Goal: Obtain resource: Download file/media

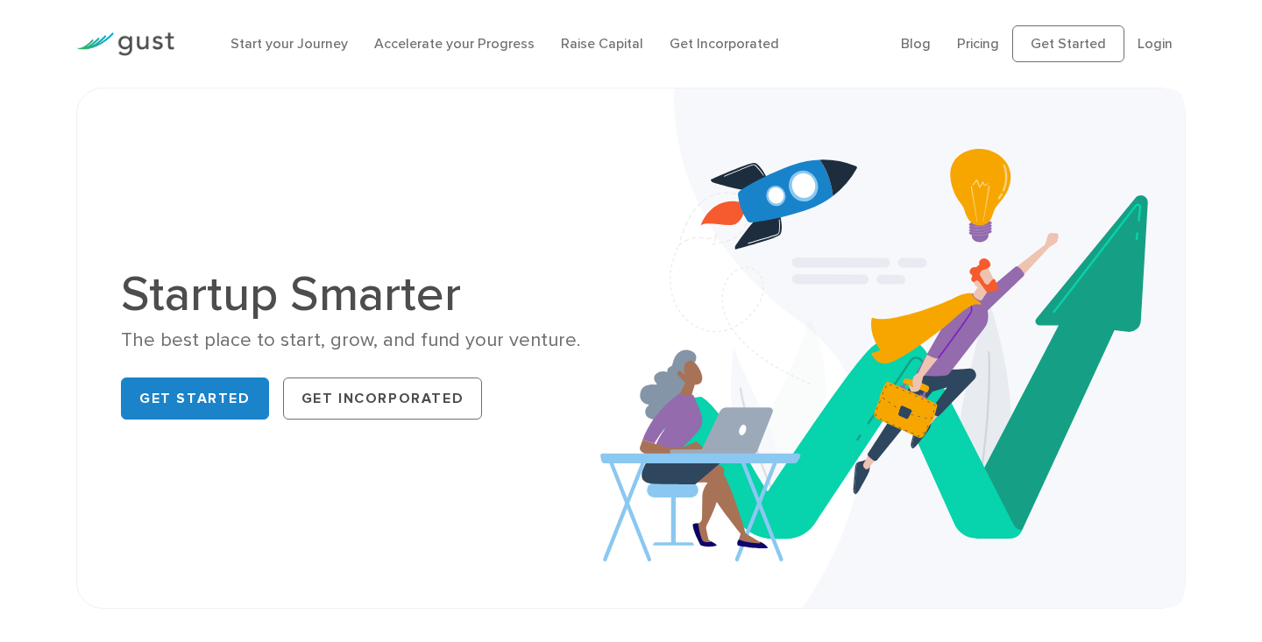
click at [1160, 33] on li "Login" at bounding box center [1154, 43] width 35 height 21
click at [1157, 40] on link "Login" at bounding box center [1154, 43] width 35 height 17
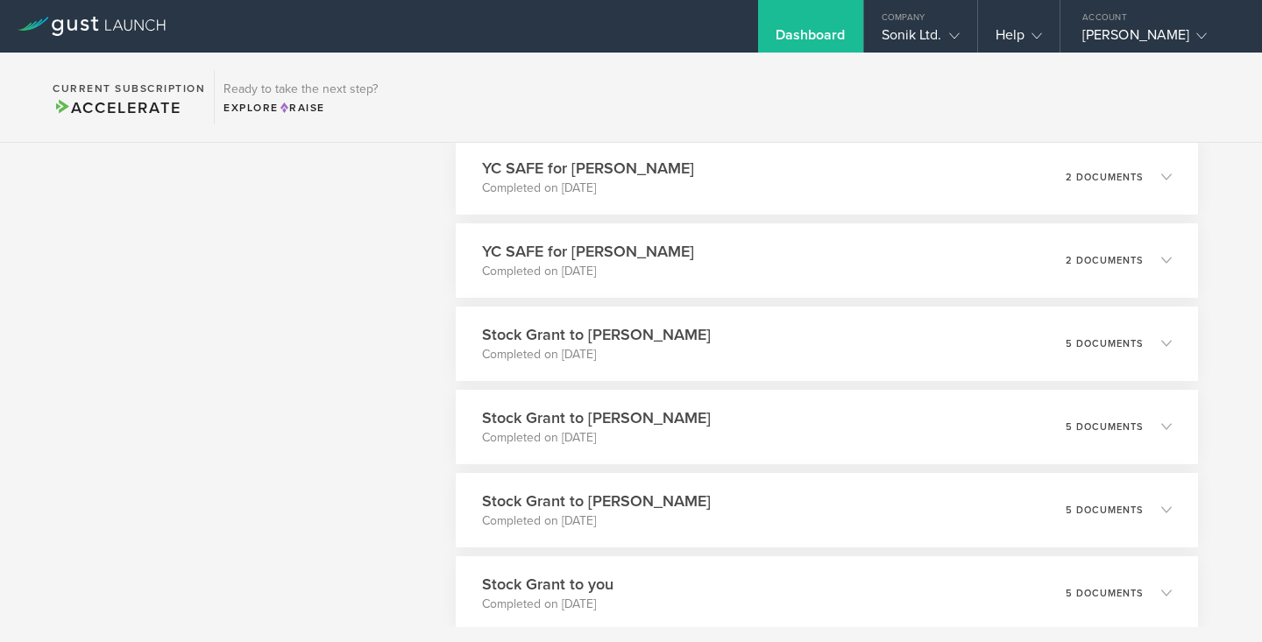
scroll to position [1871, 0]
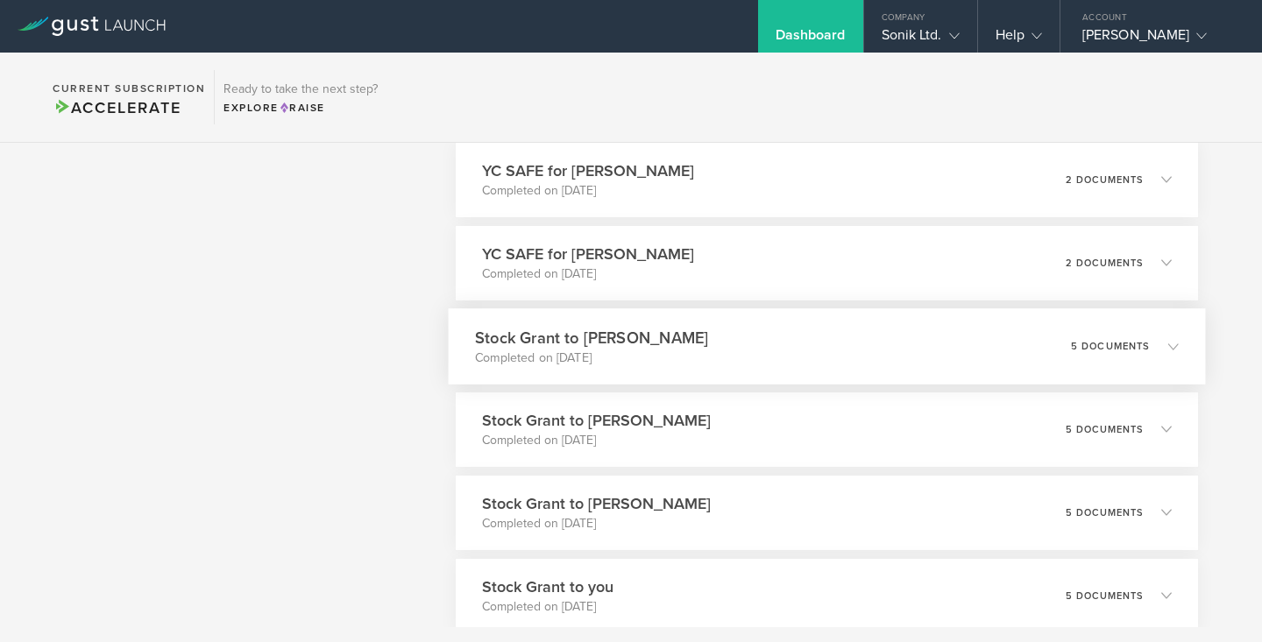
click at [685, 332] on h3 "Stock Grant to [PERSON_NAME]" at bounding box center [591, 338] width 233 height 24
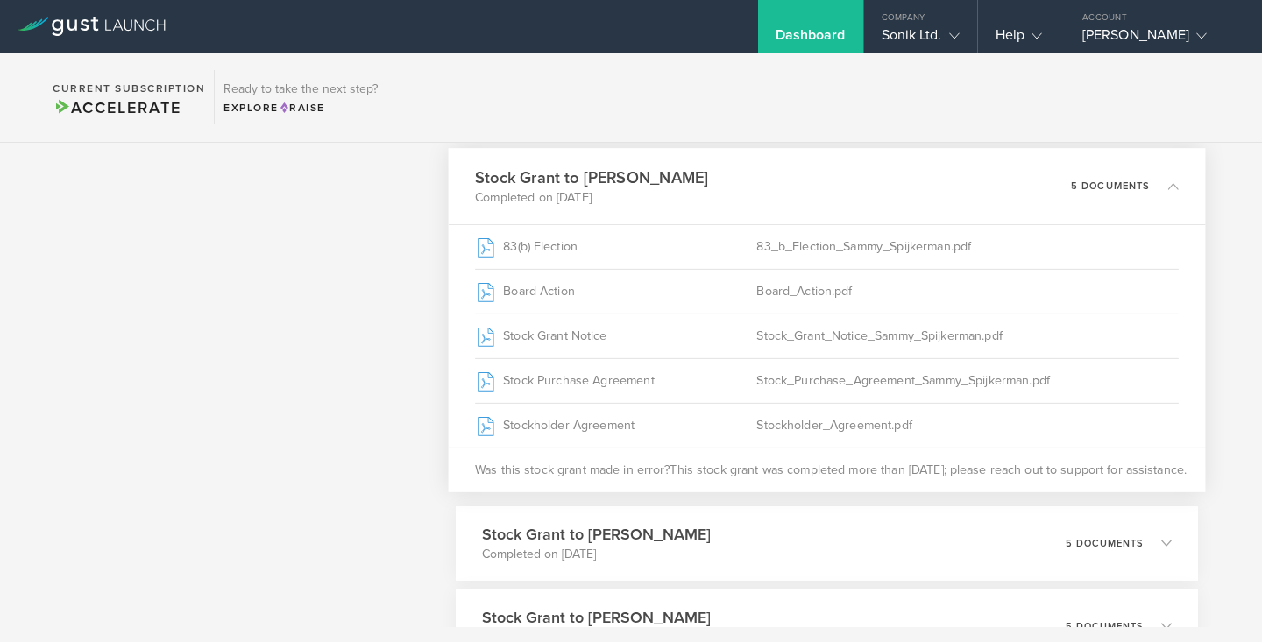
scroll to position [2060, 0]
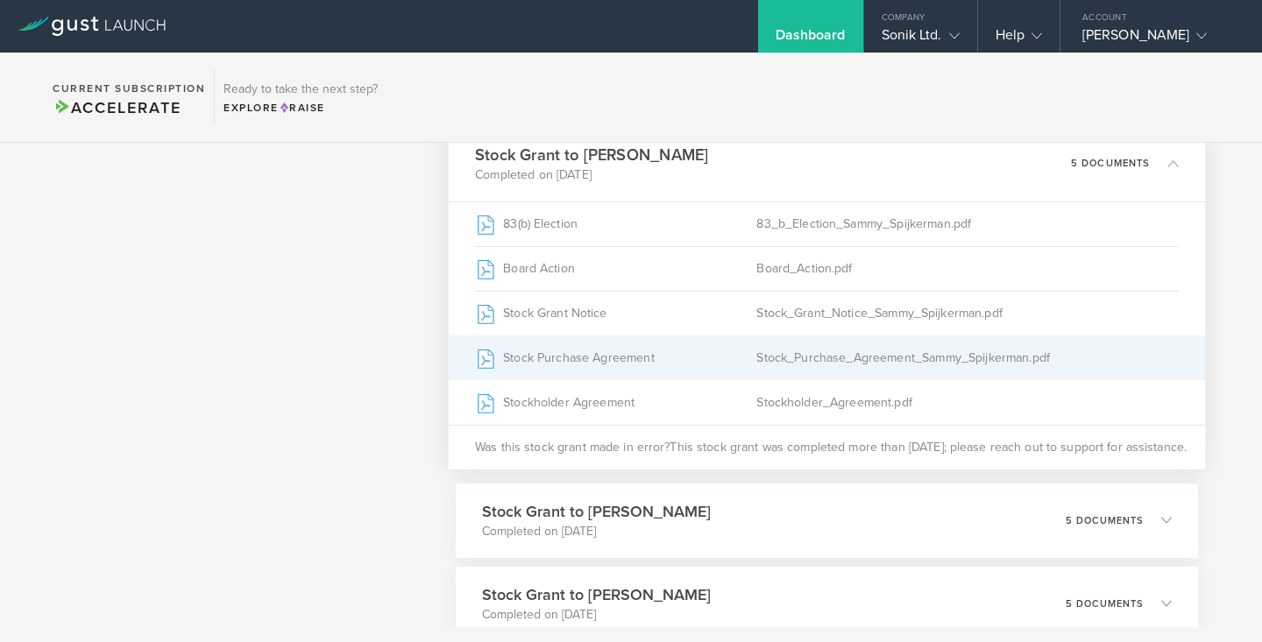
click at [749, 347] on div "Stock Purchase Agreement" at bounding box center [615, 358] width 281 height 44
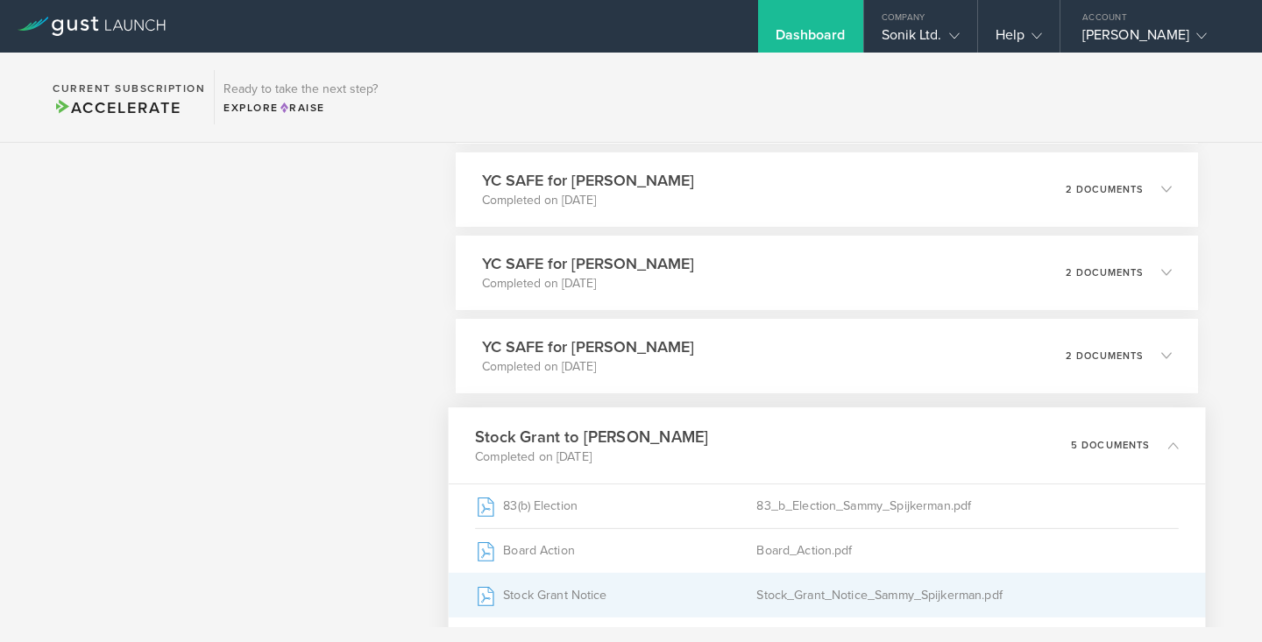
scroll to position [1770, 0]
